Goal: Obtain resource: Download file/media

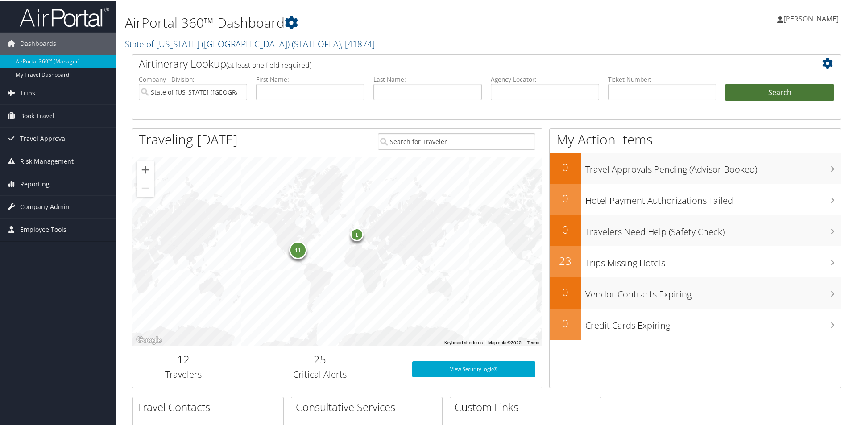
click at [752, 94] on button "Search" at bounding box center [779, 92] width 108 height 18
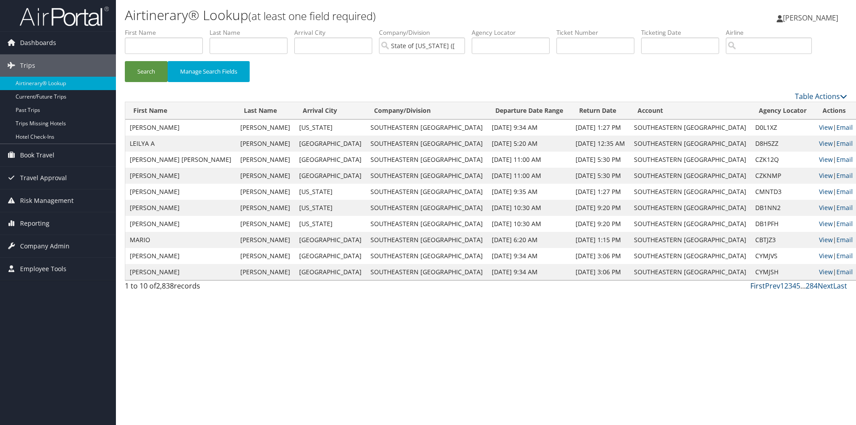
click at [761, 286] on link "First" at bounding box center [758, 286] width 15 height 10
click at [826, 286] on link "Next" at bounding box center [826, 286] width 16 height 10
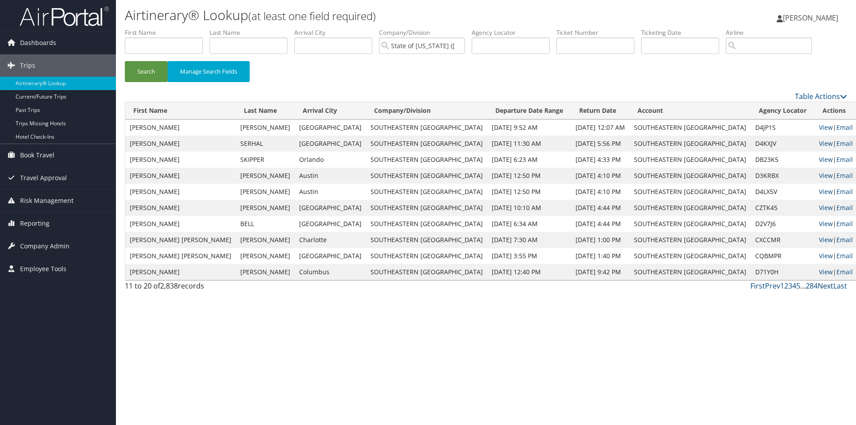
click at [826, 286] on link "Next" at bounding box center [826, 286] width 16 height 10
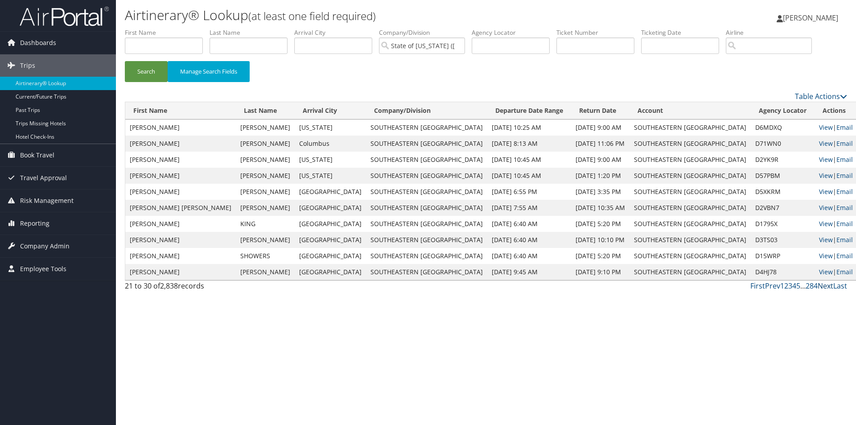
click at [826, 286] on link "Next" at bounding box center [826, 286] width 16 height 10
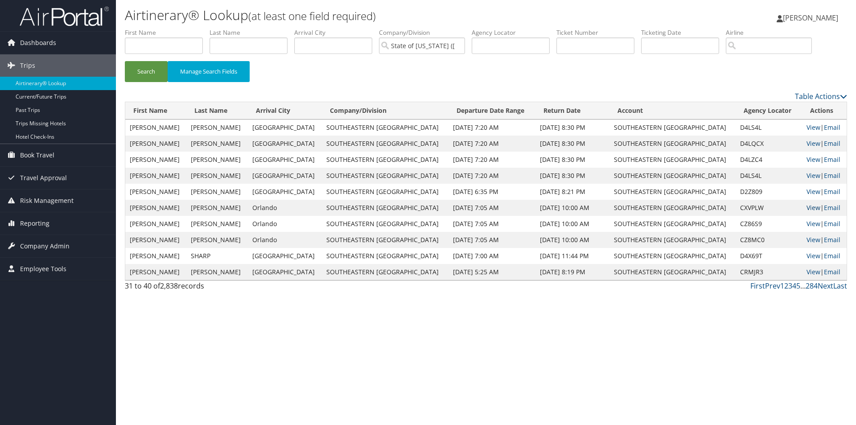
click at [807, 207] on link "View" at bounding box center [814, 207] width 14 height 8
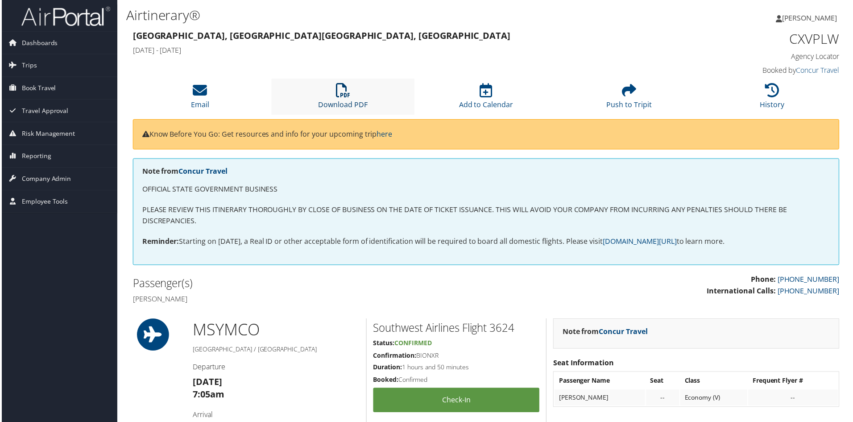
click at [345, 98] on li "Download PDF" at bounding box center [343, 97] width 144 height 36
